Goal: Find contact information: Find contact information

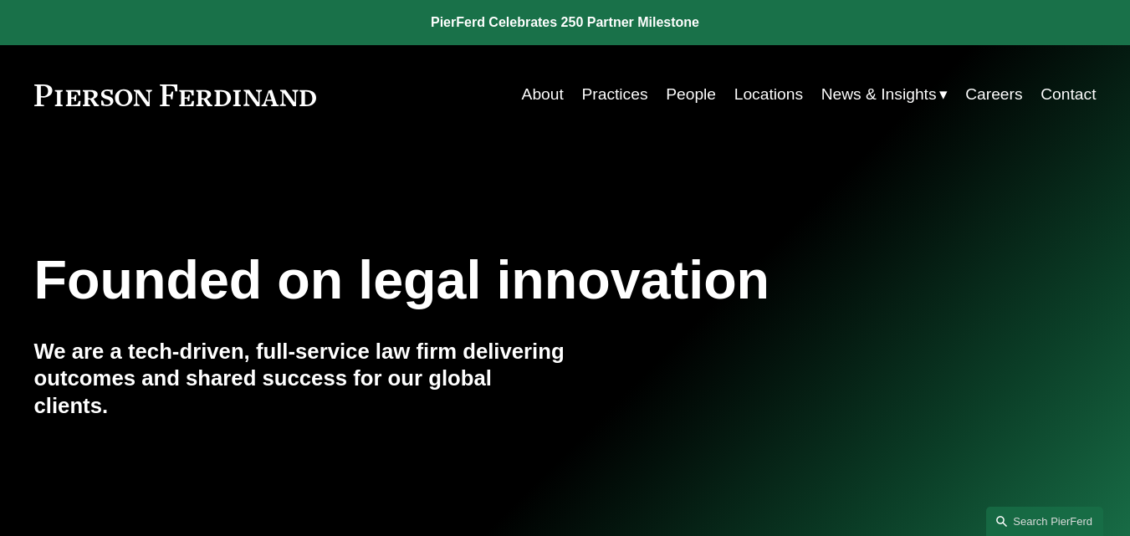
click at [691, 95] on link "People" at bounding box center [691, 95] width 50 height 32
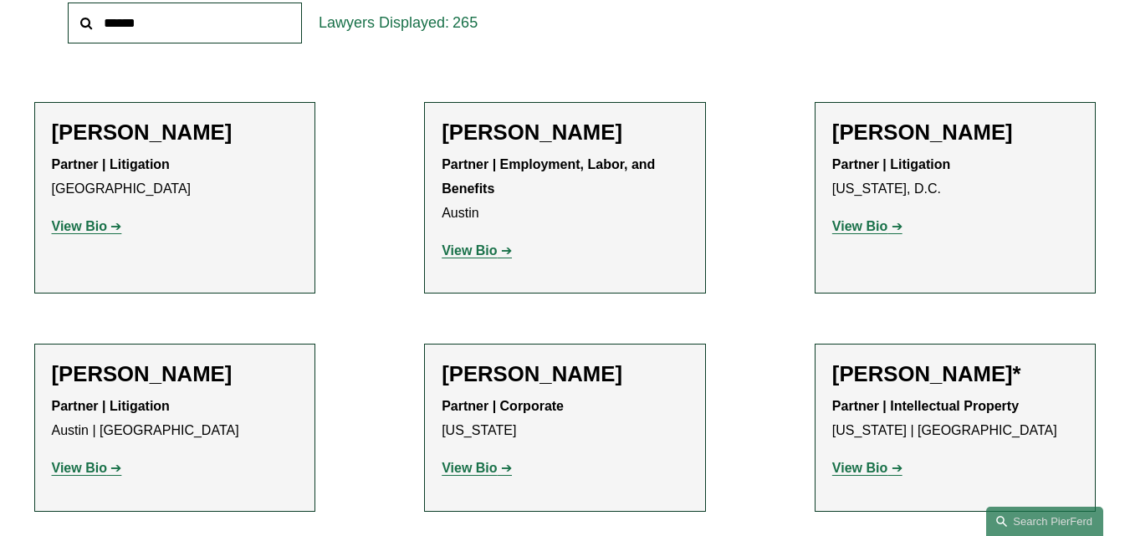
scroll to position [836, 0]
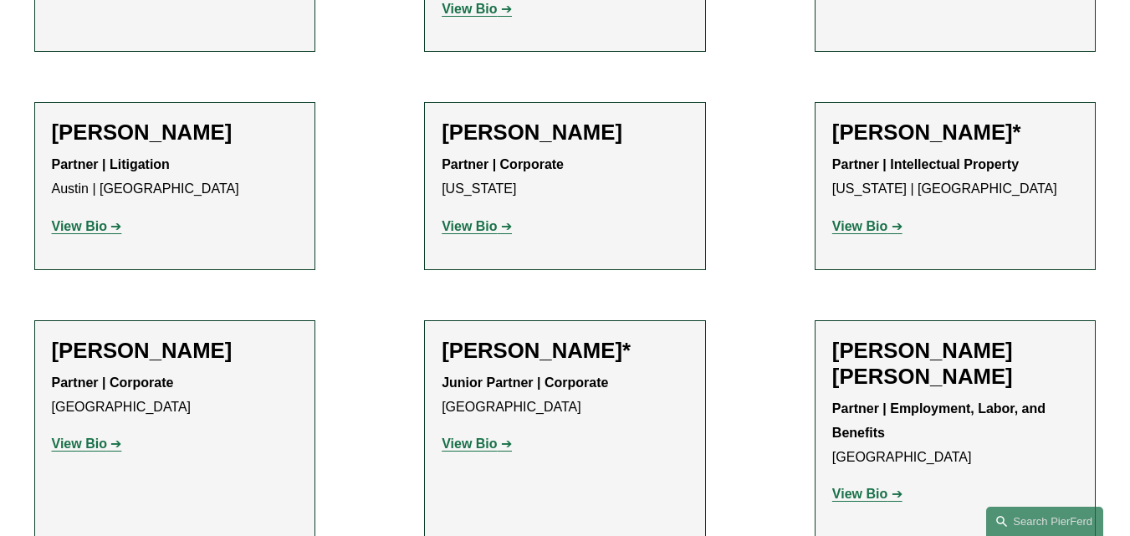
click at [92, 229] on strong "View Bio" at bounding box center [79, 226] width 55 height 14
click at [505, 447] on link "View Bio" at bounding box center [476, 443] width 70 height 14
click at [866, 229] on strong "View Bio" at bounding box center [859, 226] width 55 height 14
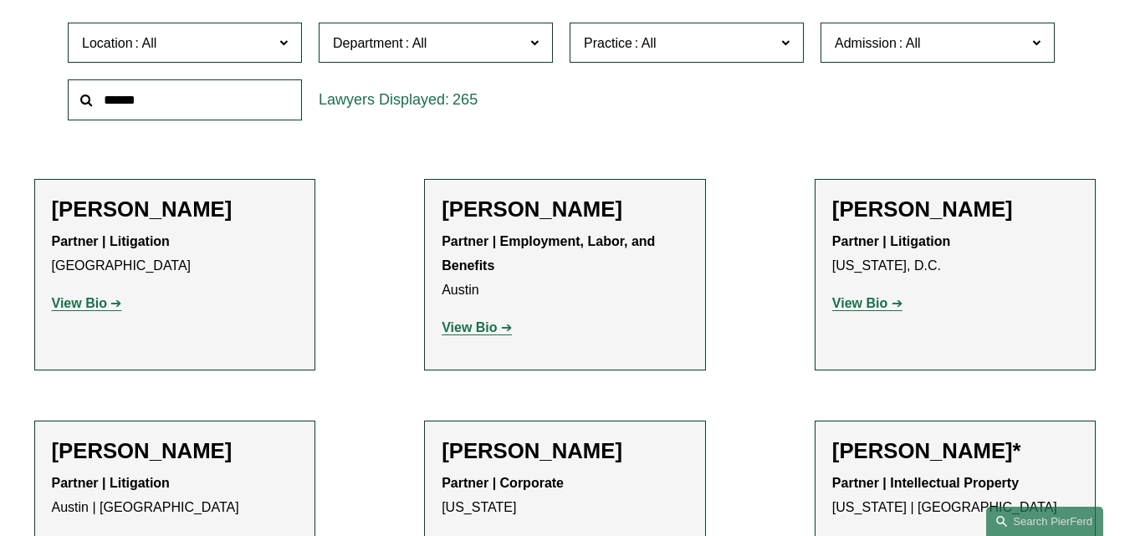
scroll to position [502, 0]
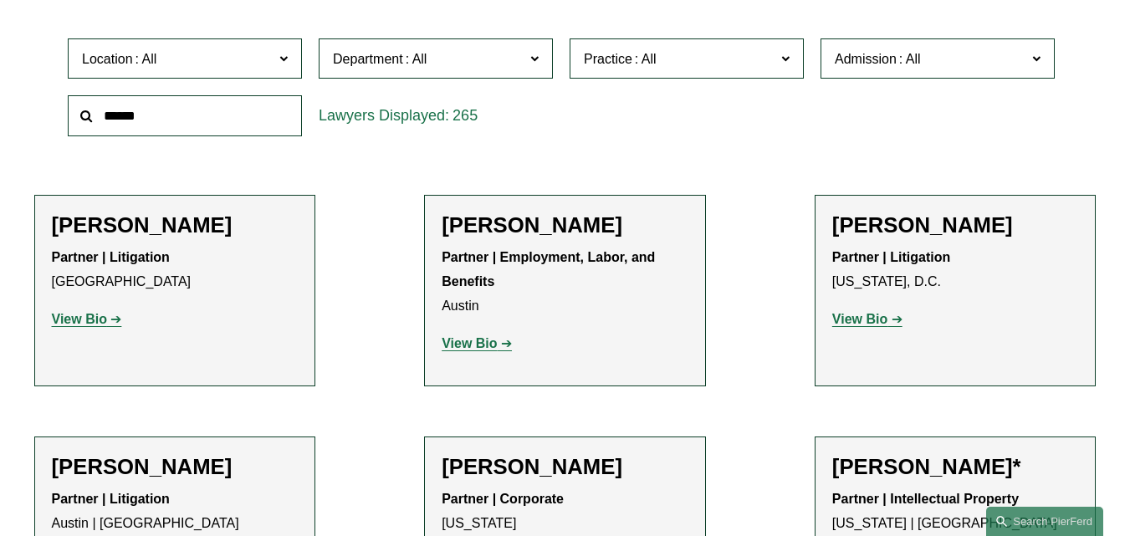
click at [84, 319] on strong "View Bio" at bounding box center [79, 319] width 55 height 14
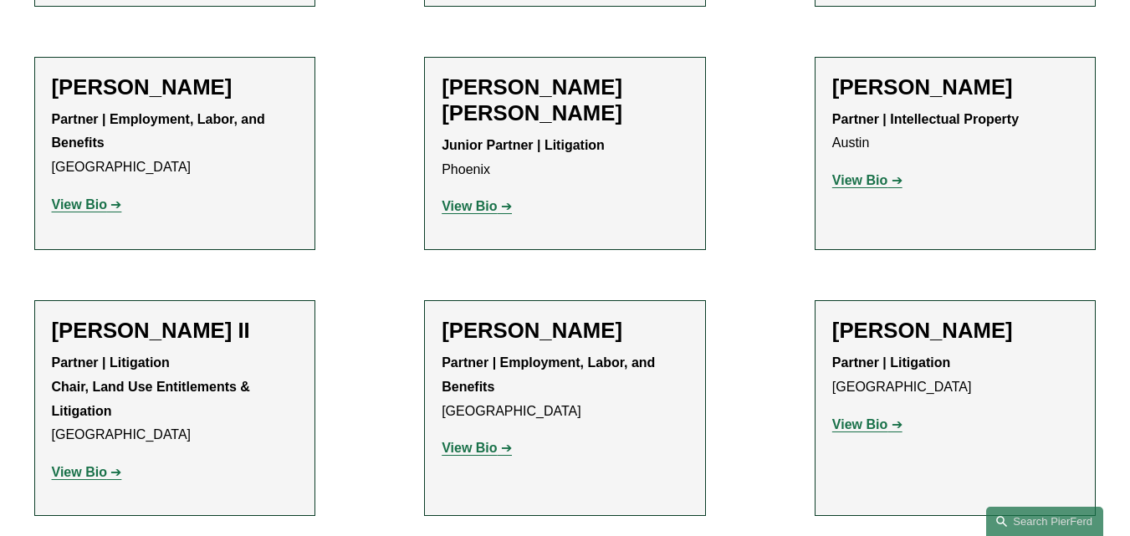
scroll to position [2007, 0]
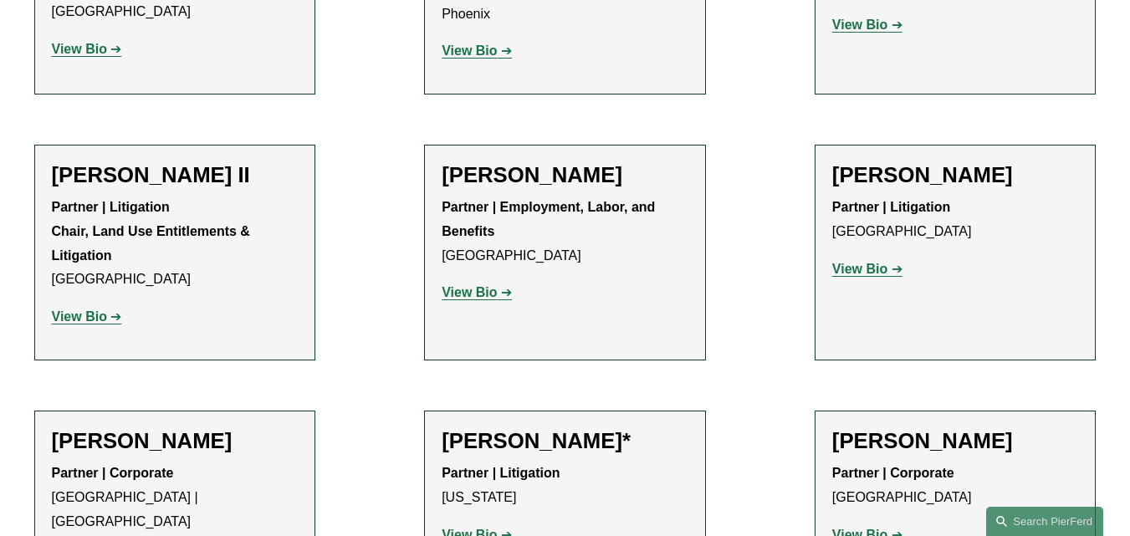
click at [64, 309] on strong "View Bio" at bounding box center [79, 316] width 55 height 14
click at [867, 262] on strong "View Bio" at bounding box center [859, 269] width 55 height 14
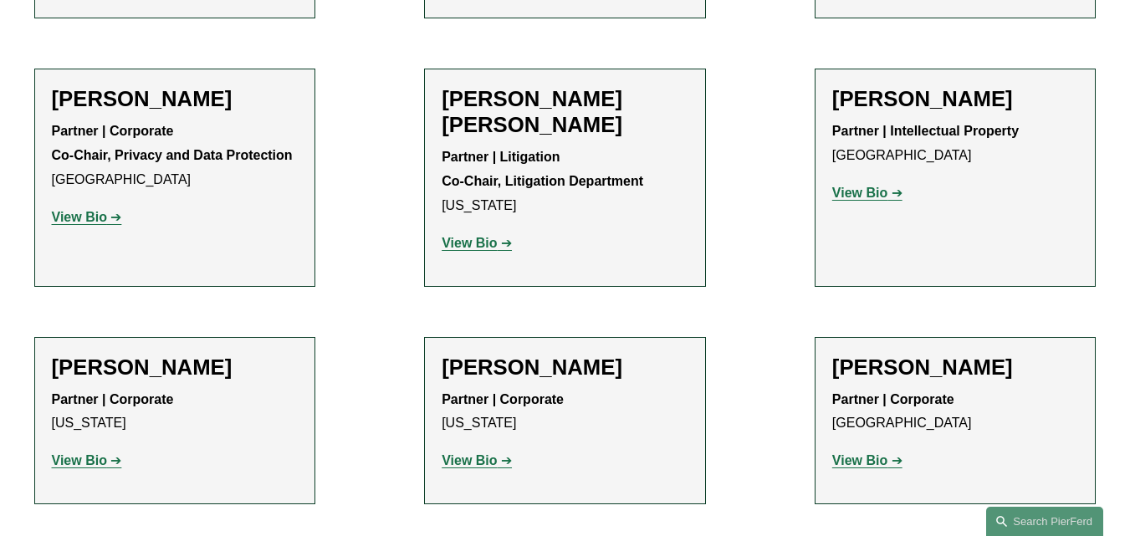
scroll to position [2592, 0]
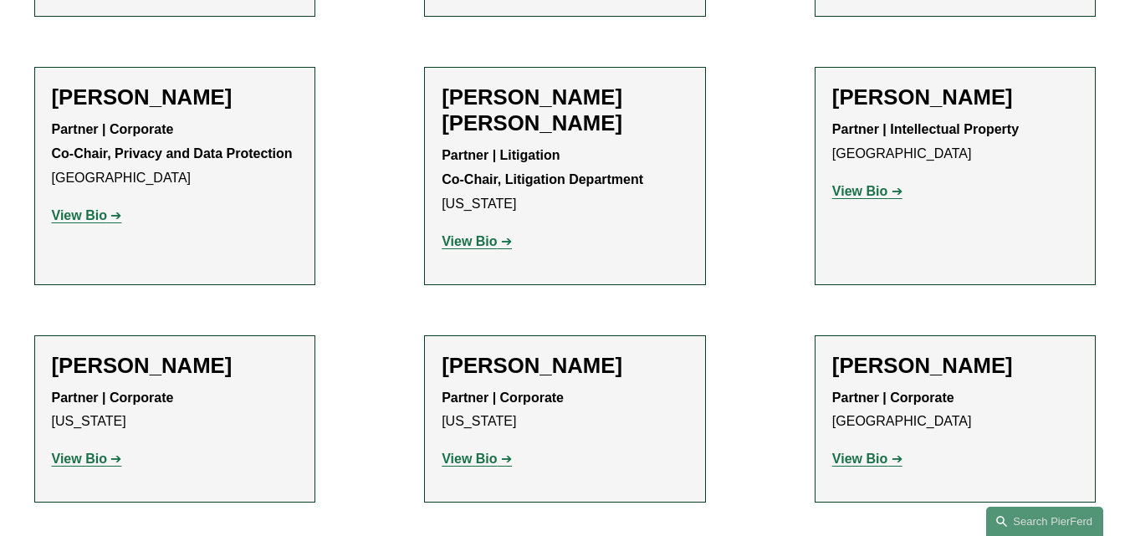
click at [92, 208] on strong "View Bio" at bounding box center [79, 215] width 55 height 14
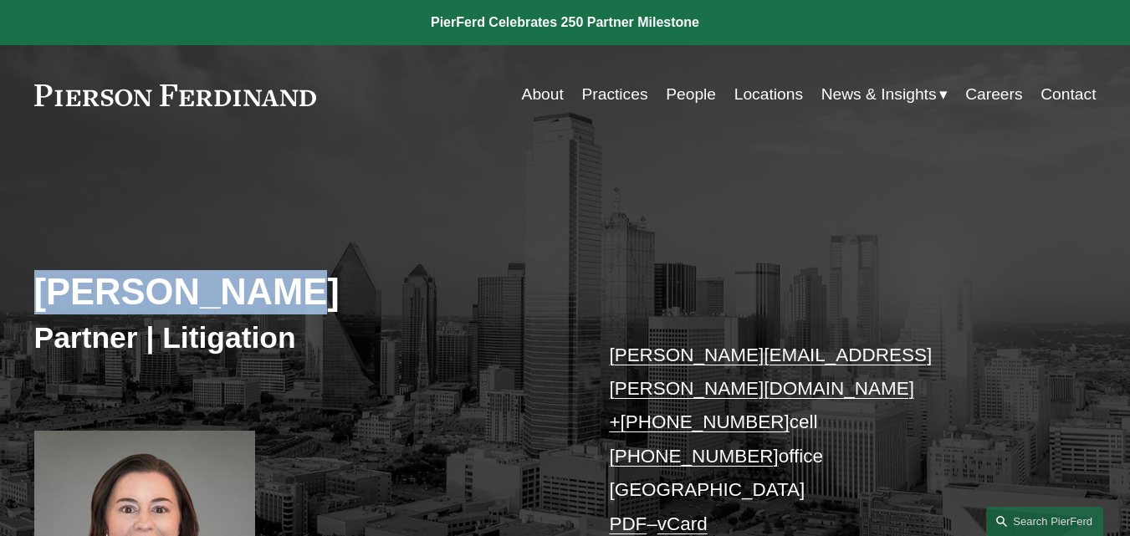
copy h2 "[PERSON_NAME]"
drag, startPoint x: 265, startPoint y: 290, endPoint x: 5, endPoint y: 288, distance: 260.0
click at [1, 285] on div "[PERSON_NAME] Partner | Litigation [PERSON_NAME][EMAIL_ADDRESS][PERSON_NAME][DO…" at bounding box center [565, 416] width 1130 height 477
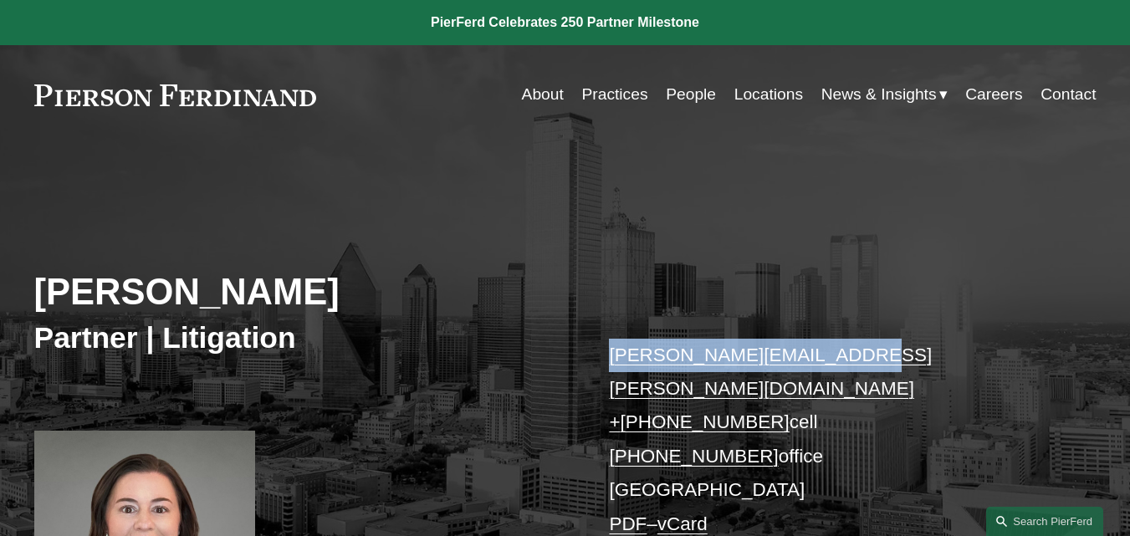
copy link "katie.ackels@pierferd.com"
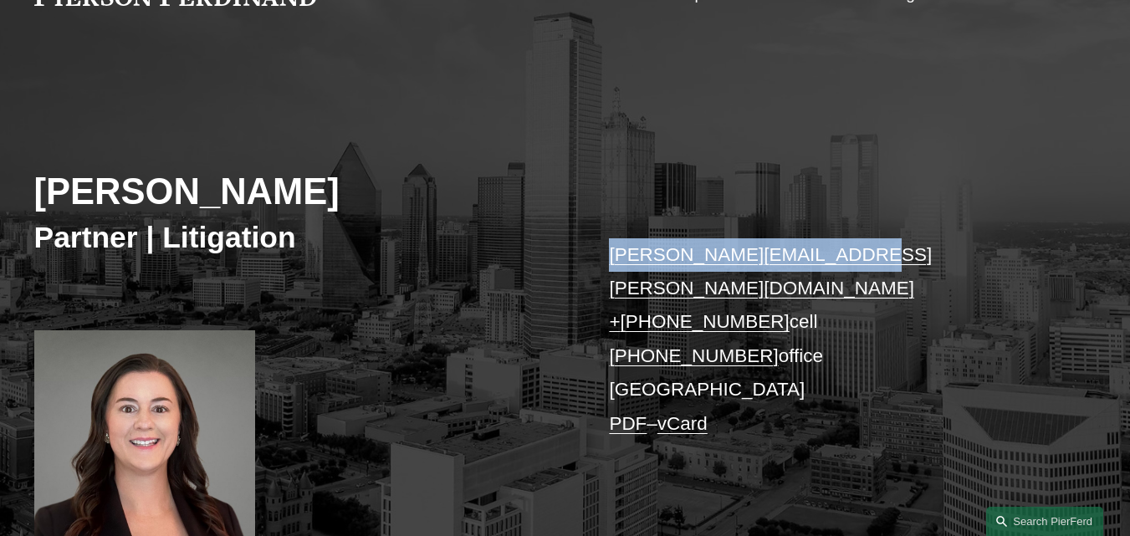
scroll to position [251, 0]
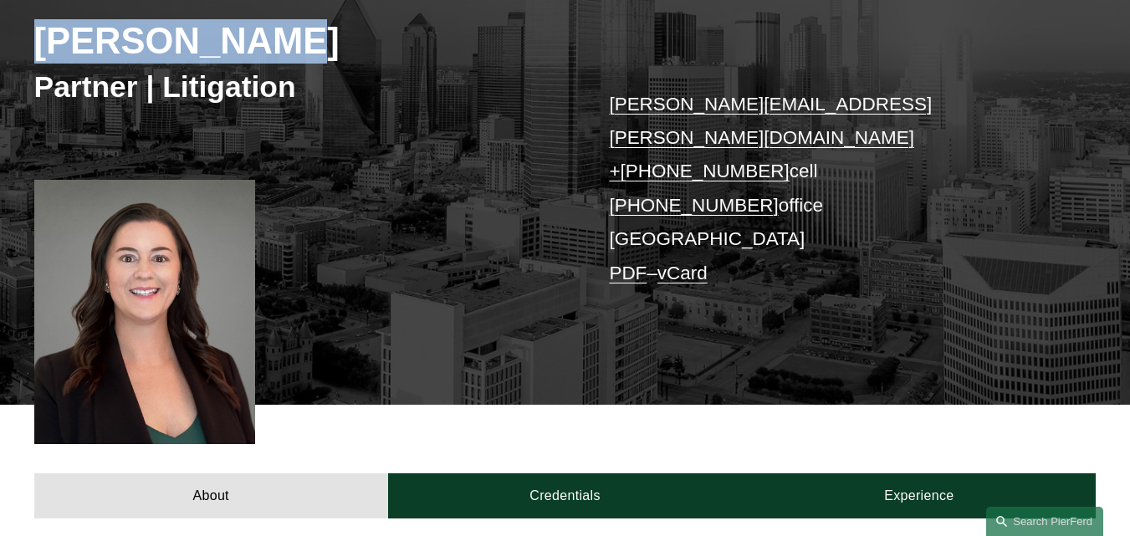
drag, startPoint x: 273, startPoint y: 36, endPoint x: 0, endPoint y: 28, distance: 272.7
click at [0, 28] on div "Katie Ackels Partner | Litigation katie.ackels@pierferd.com + 1.512.663.2641 ce…" at bounding box center [565, 165] width 1130 height 477
copy h2 "[PERSON_NAME]"
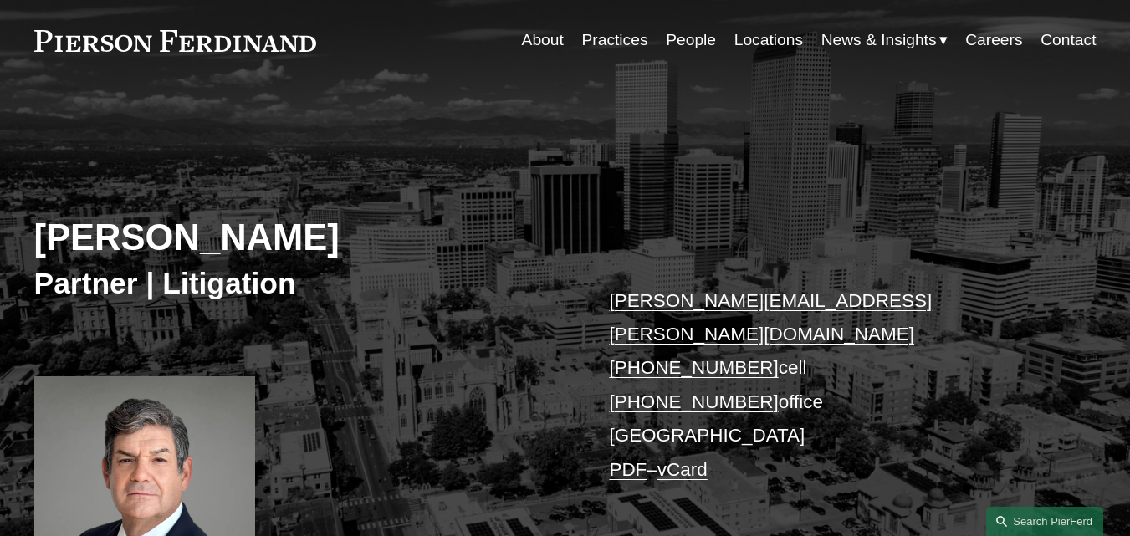
scroll to position [167, 0]
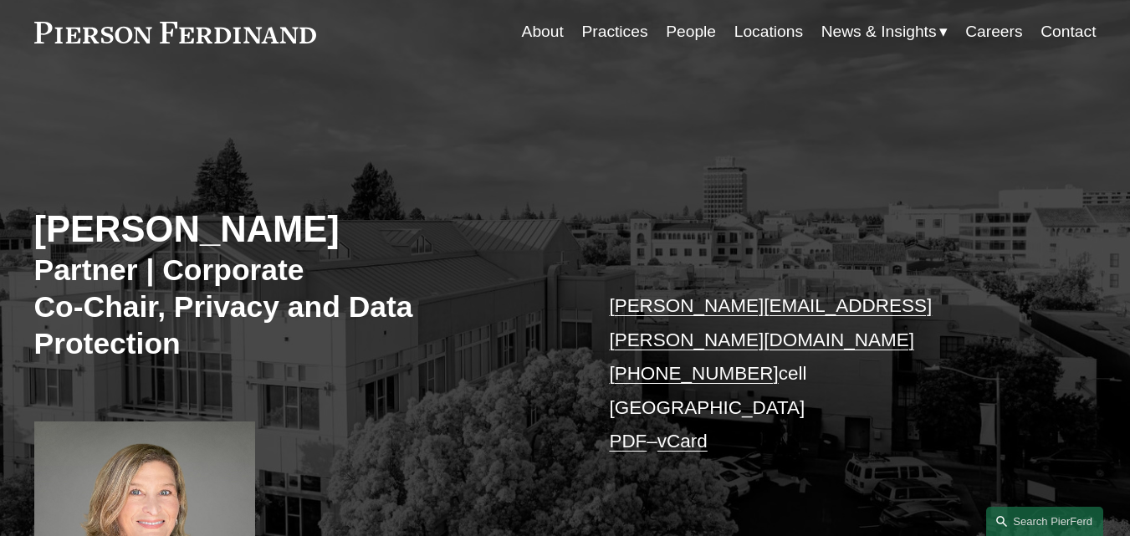
scroll to position [167, 0]
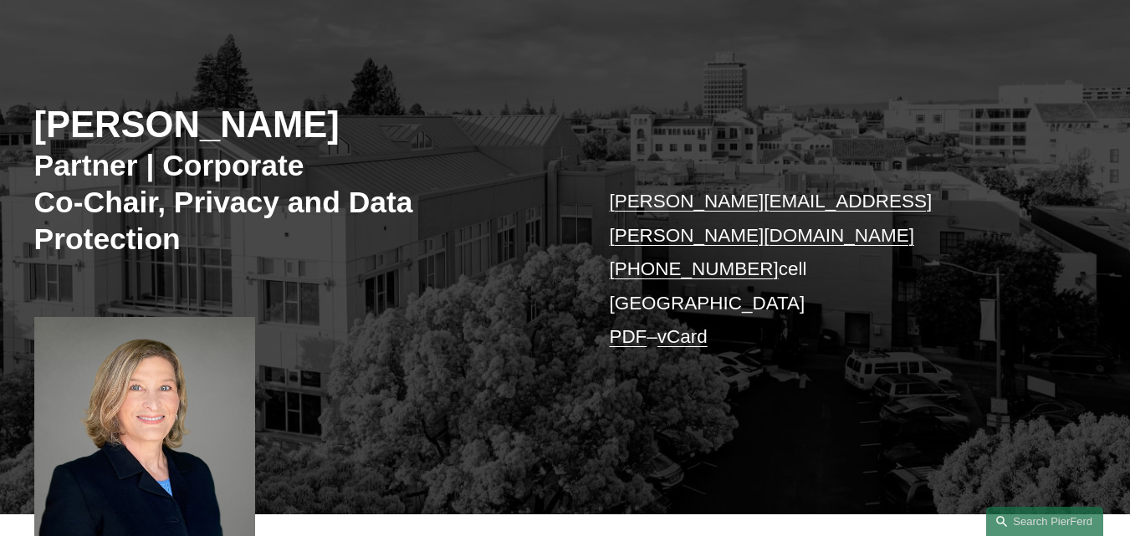
copy h2 "[PERSON_NAME]"
drag, startPoint x: 539, startPoint y: 116, endPoint x: 28, endPoint y: 109, distance: 511.8
click at [28, 109] on div "Kimberly Dempsey Booher Partner | Corporate Co-Chair, Privacy and Data Protecti…" at bounding box center [565, 262] width 1130 height 502
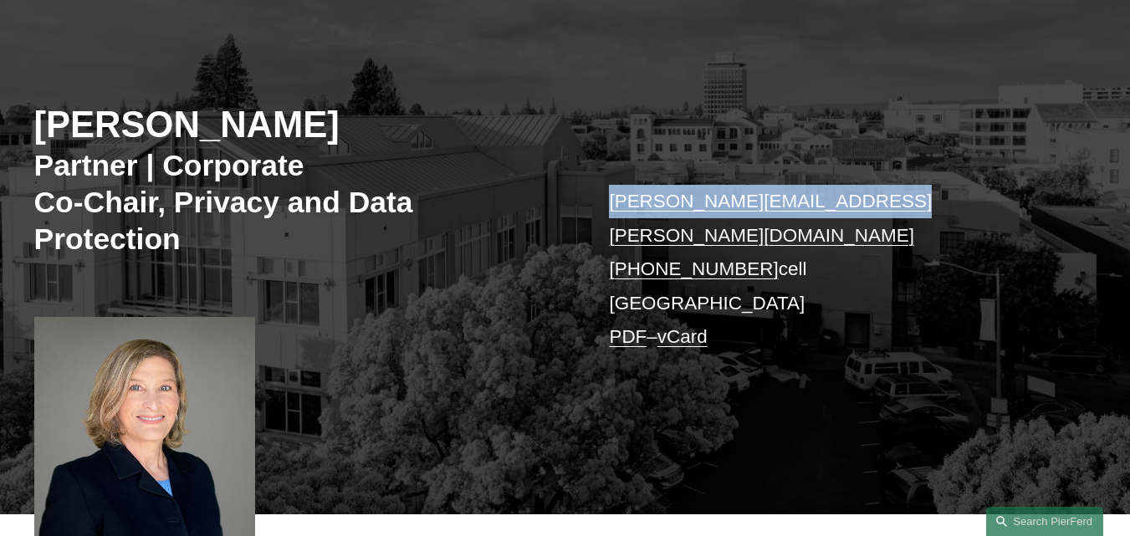
copy link "kimberly.booher@pierferd.com"
drag, startPoint x: 883, startPoint y: 200, endPoint x: 605, endPoint y: 200, distance: 277.6
click at [605, 200] on div "Kimberly Dempsey Booher Partner | Corporate Co-Chair, Privacy and Data Protecti…" at bounding box center [565, 262] width 1130 height 502
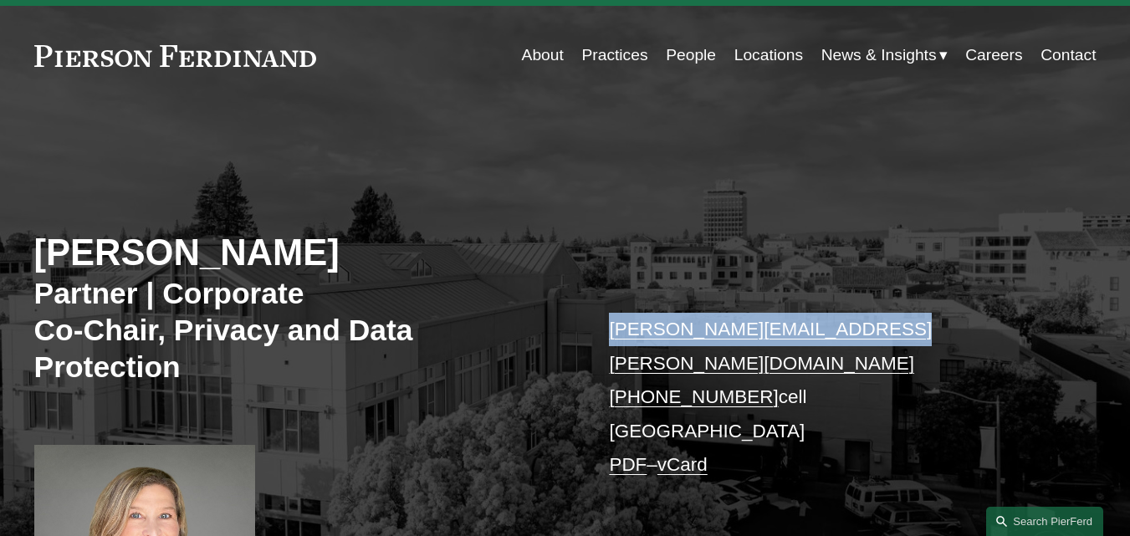
scroll to position [0, 0]
